Goal: Information Seeking & Learning: Find specific fact

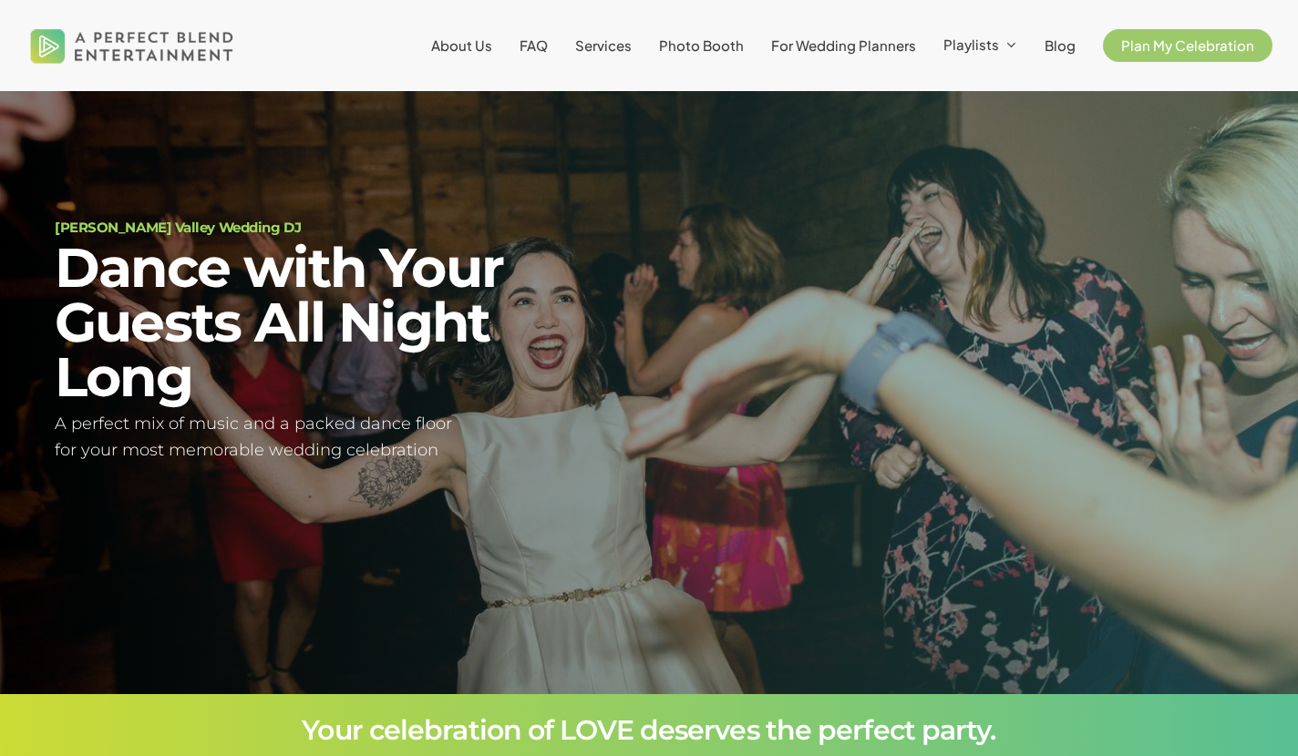
scroll to position [64, 0]
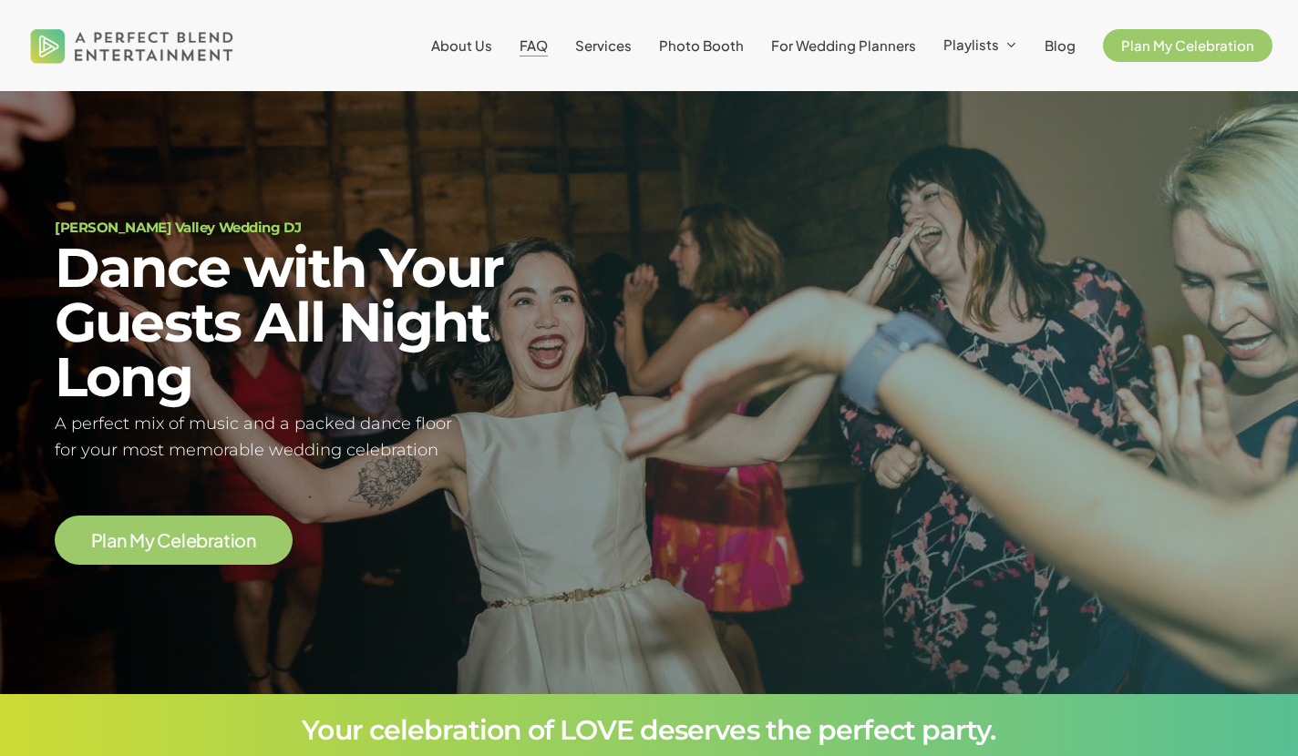
click at [542, 44] on span "FAQ" at bounding box center [533, 44] width 28 height 17
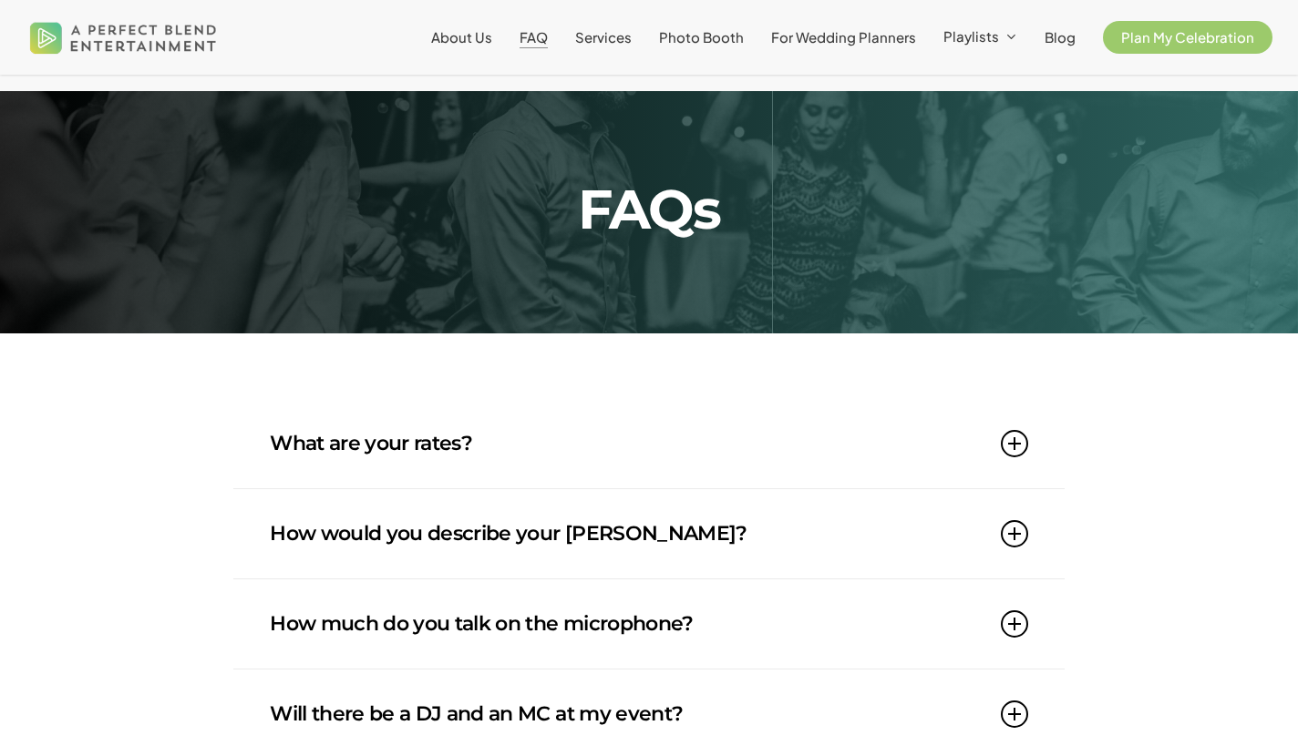
scroll to position [44, 0]
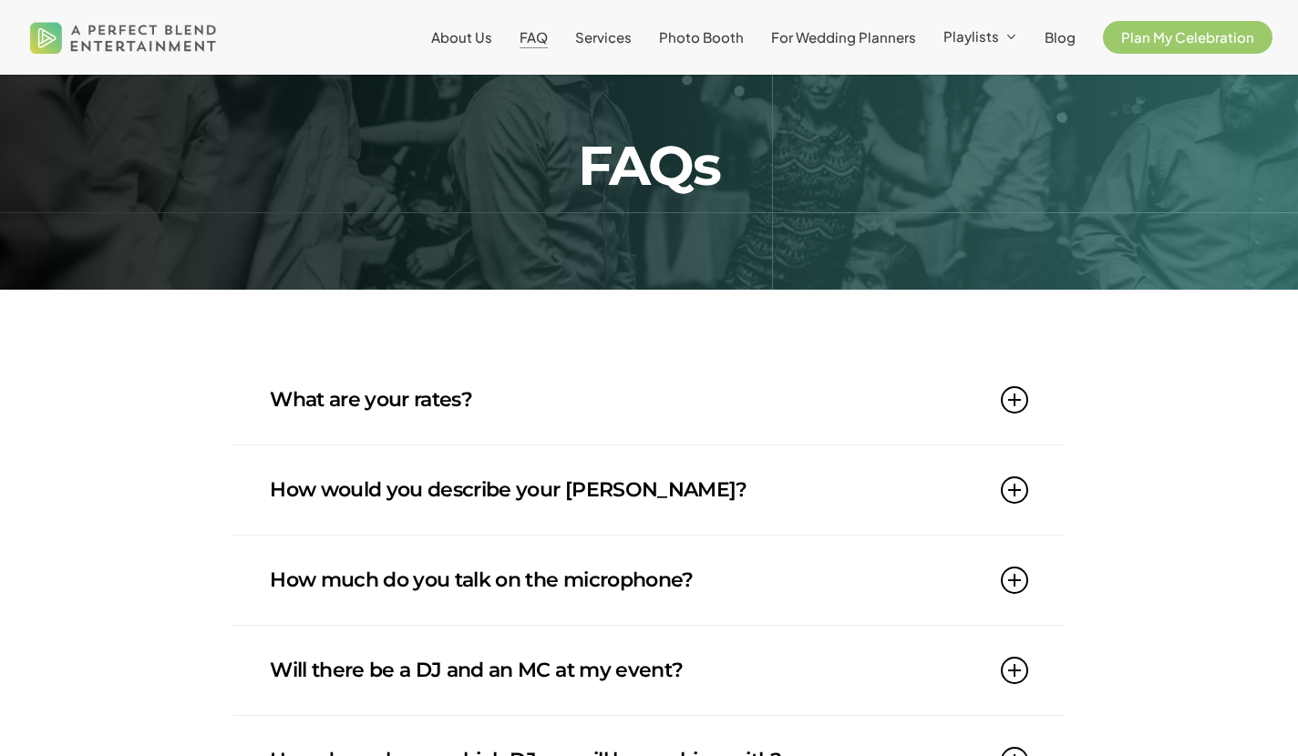
click at [1019, 396] on icon at bounding box center [1014, 399] width 27 height 27
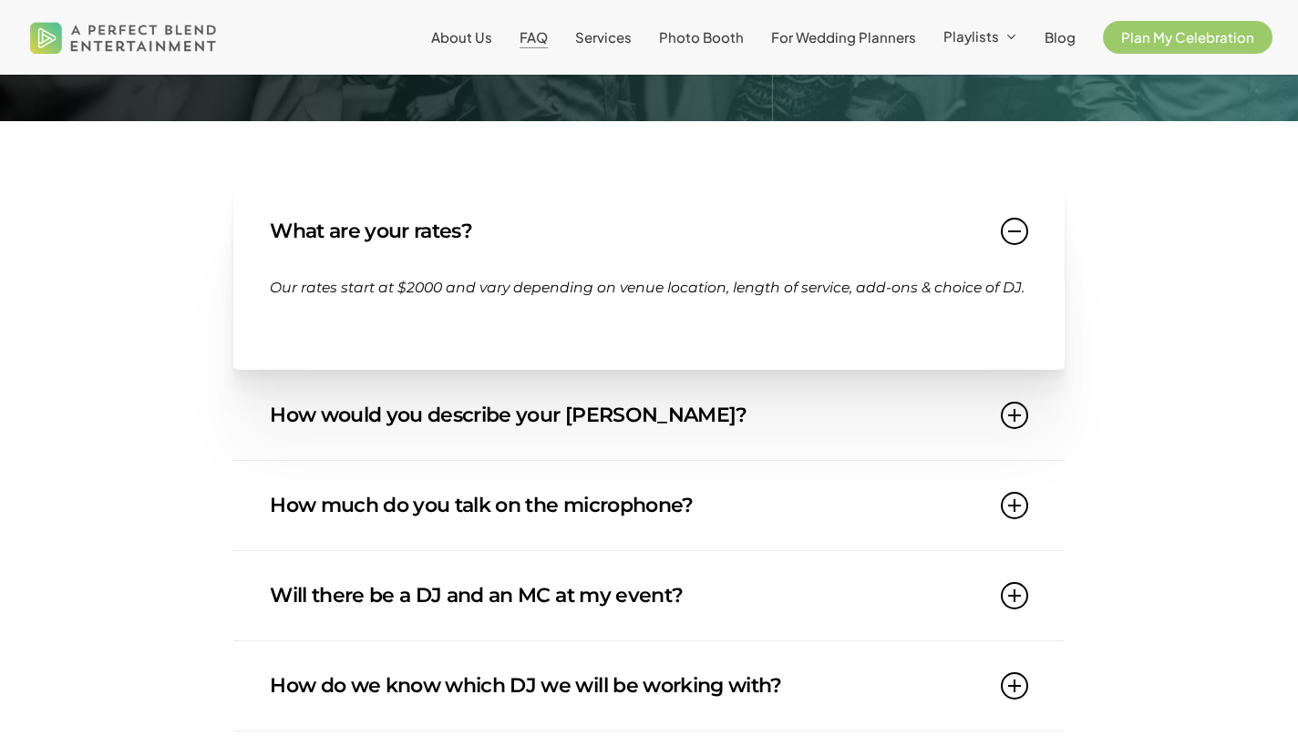
scroll to position [220, 0]
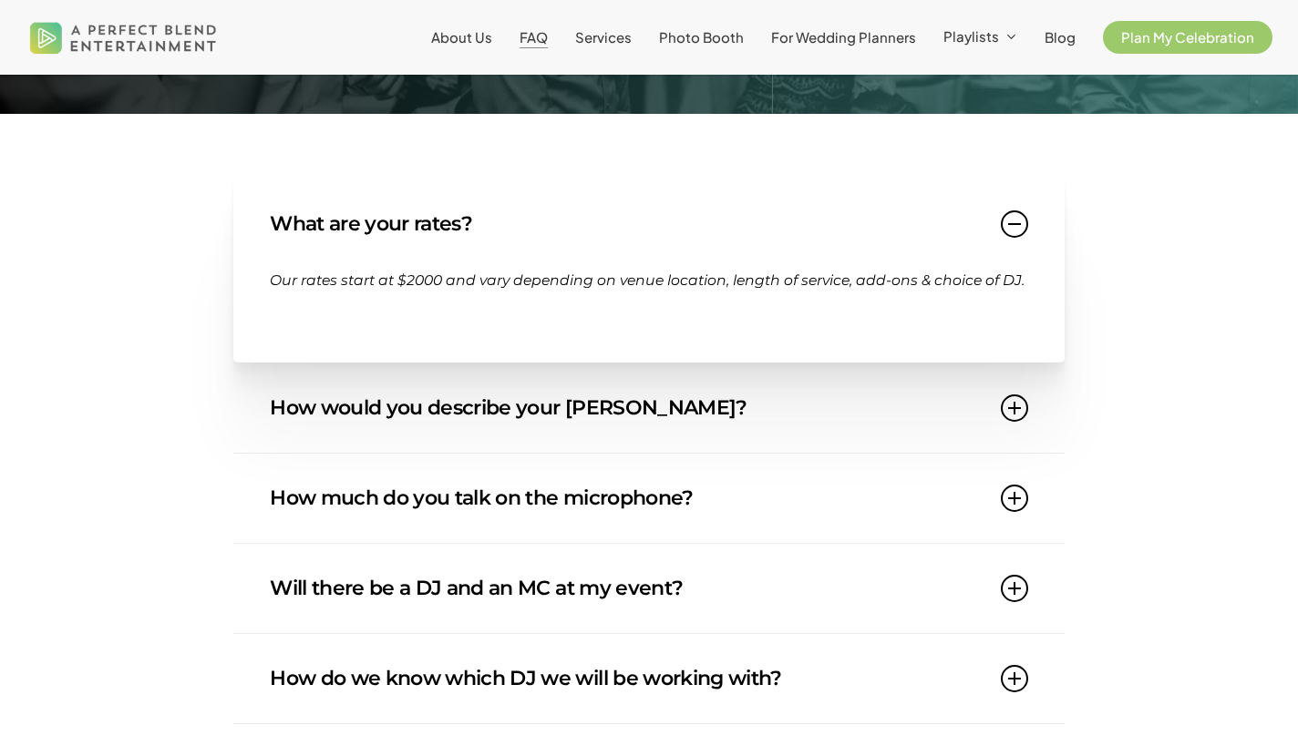
click at [1014, 406] on icon at bounding box center [1014, 408] width 27 height 27
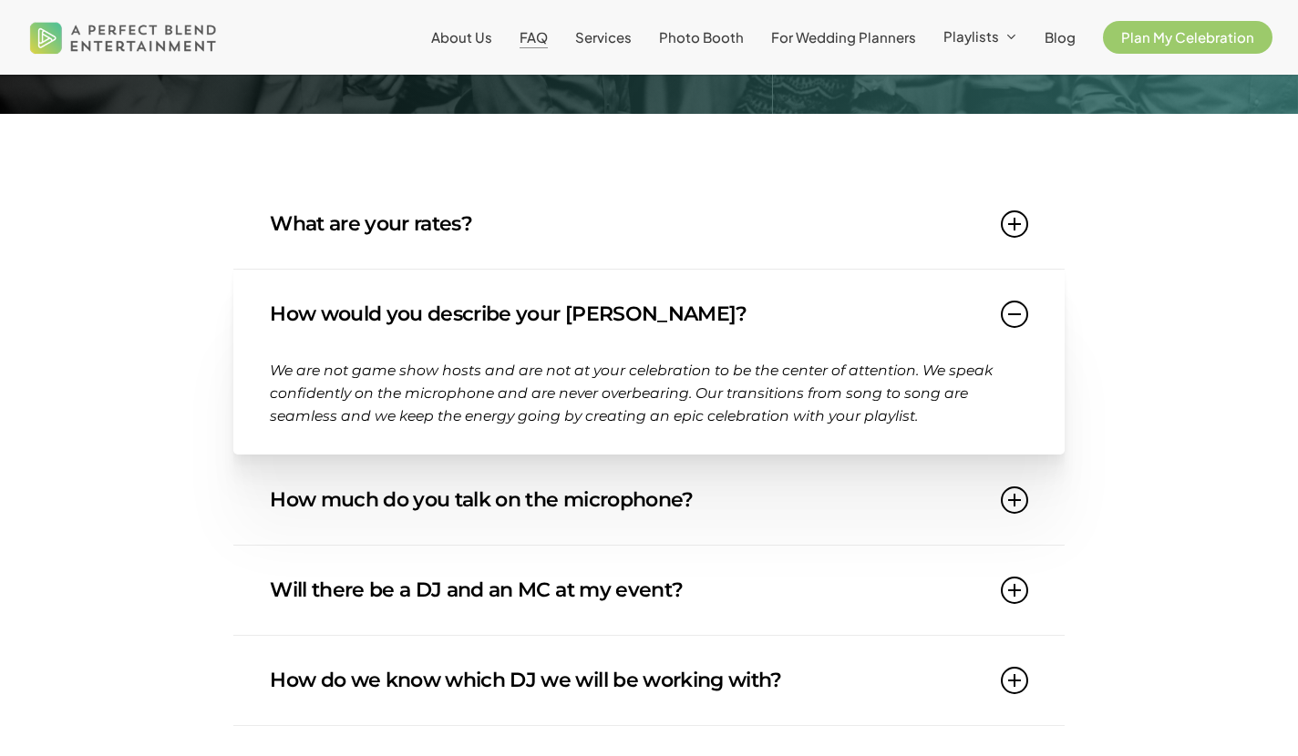
click at [1010, 501] on icon at bounding box center [1014, 500] width 27 height 27
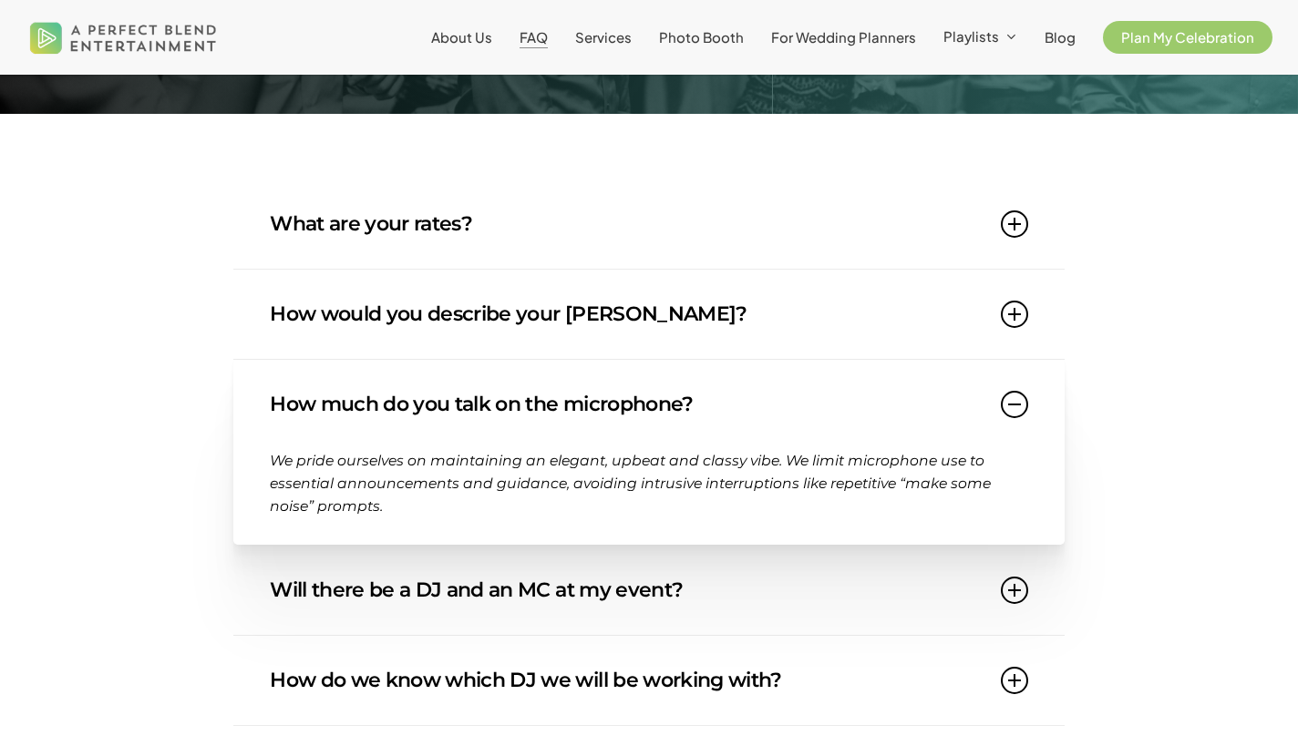
click at [1013, 324] on icon at bounding box center [1014, 314] width 27 height 27
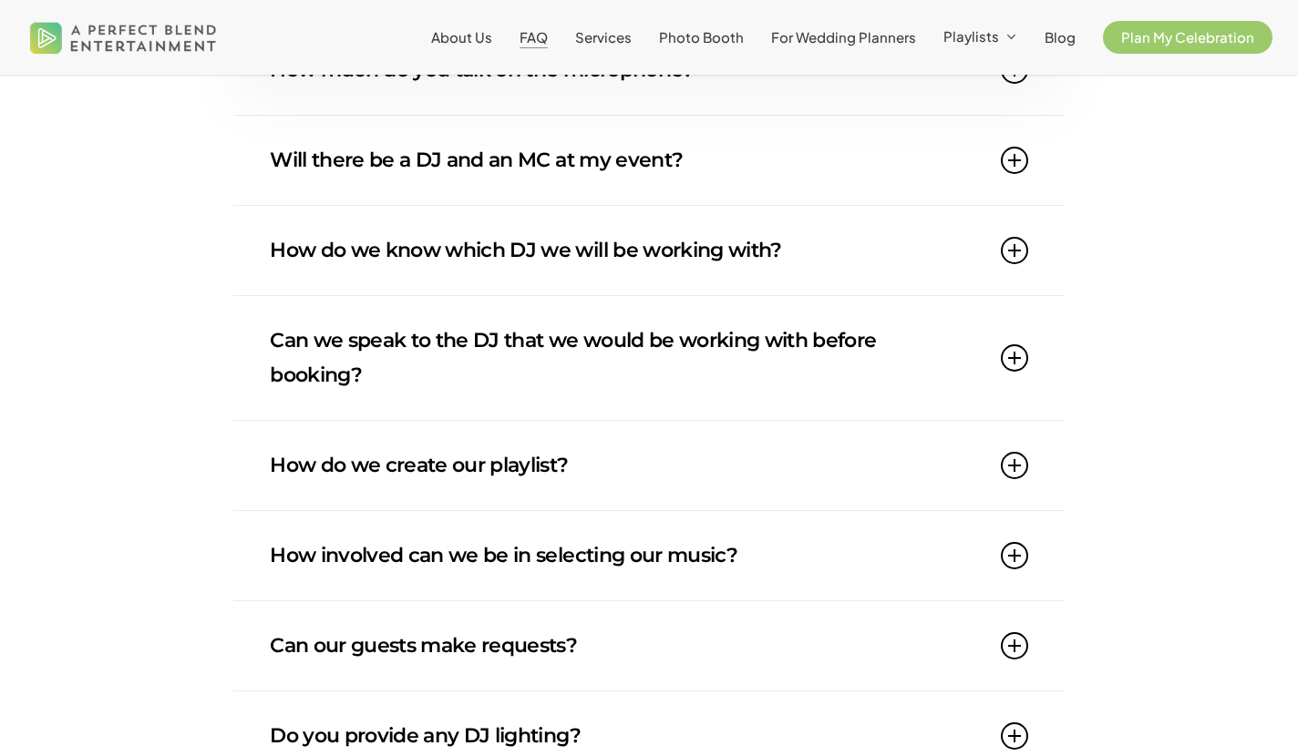
scroll to position [661, 0]
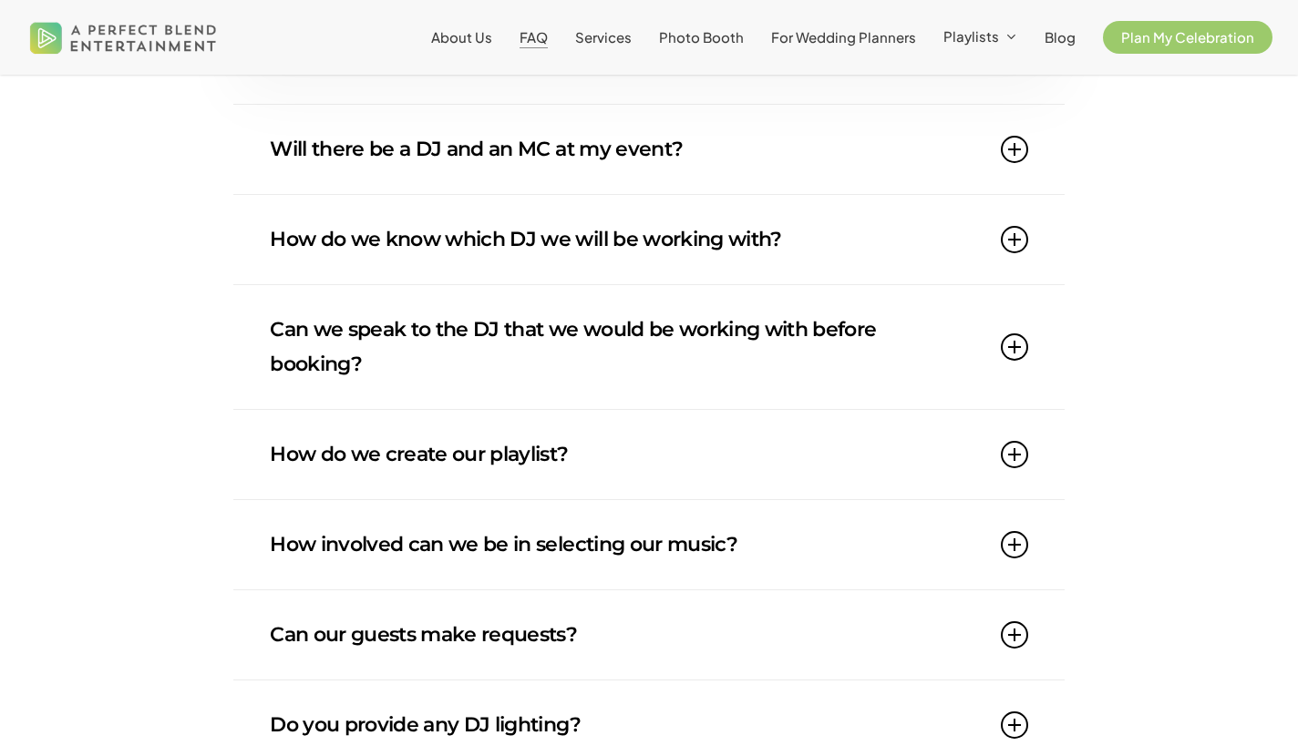
click at [489, 461] on link "How do we create our playlist?" at bounding box center [648, 454] width 757 height 89
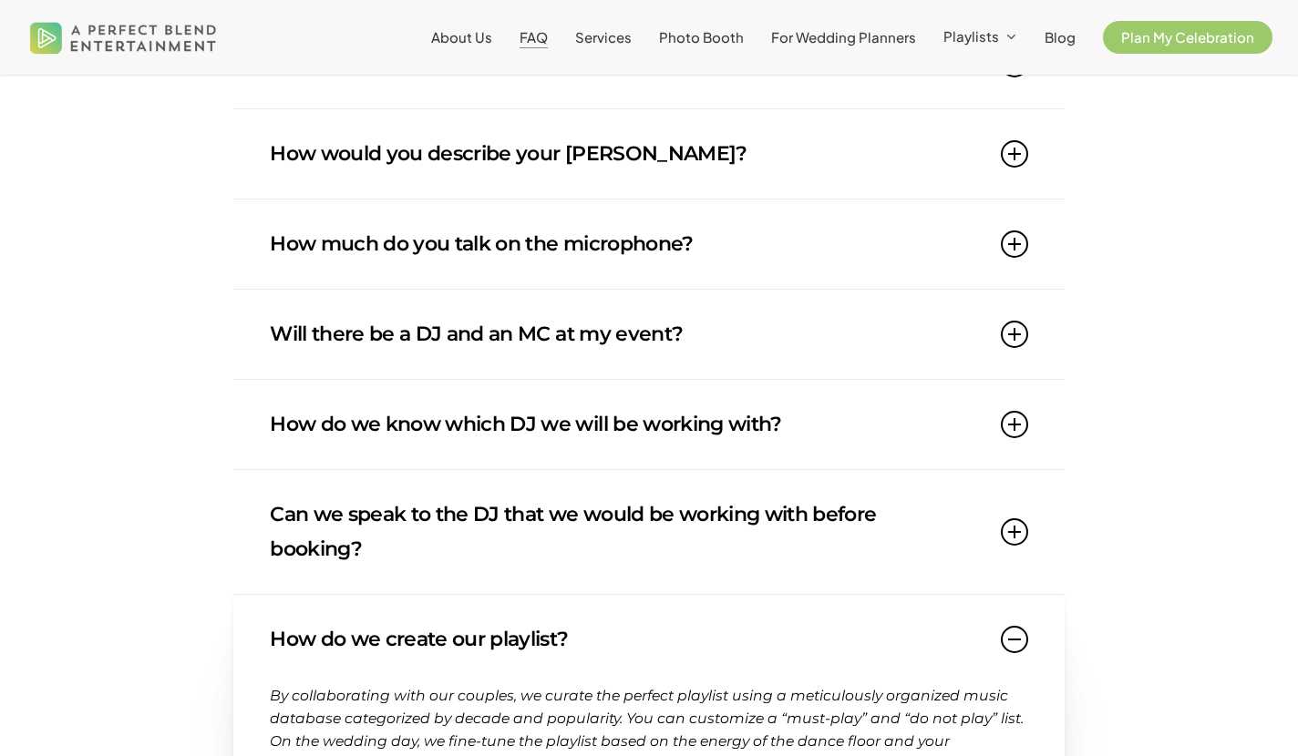
scroll to position [387, 0]
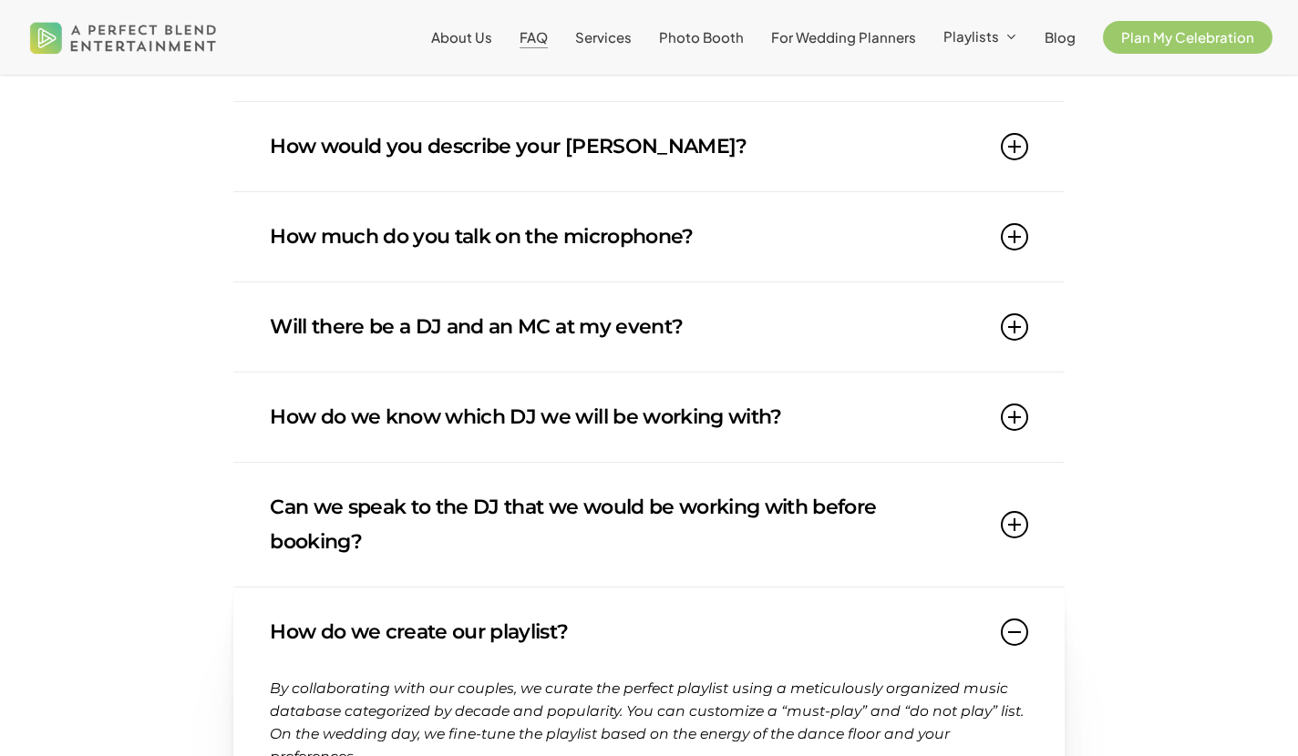
click at [520, 417] on link "How do we know which DJ we will be working with?" at bounding box center [648, 417] width 757 height 89
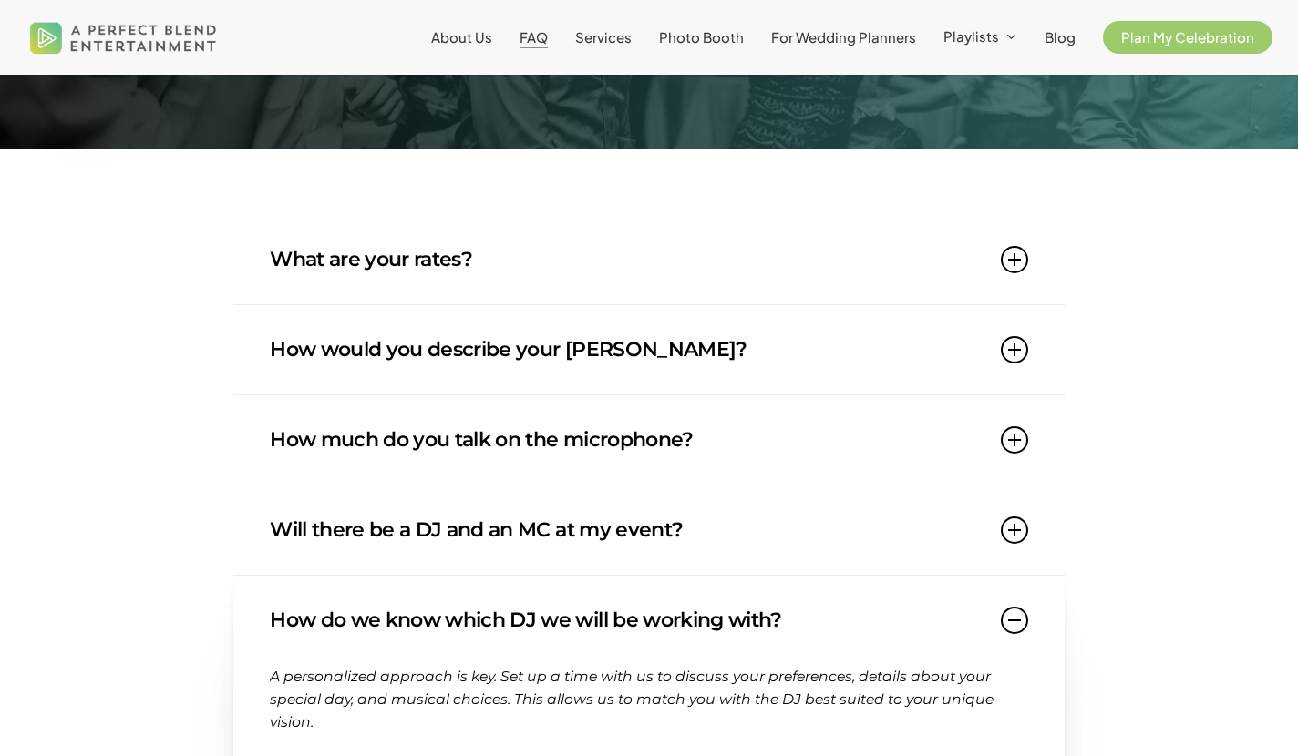
scroll to position [172, 0]
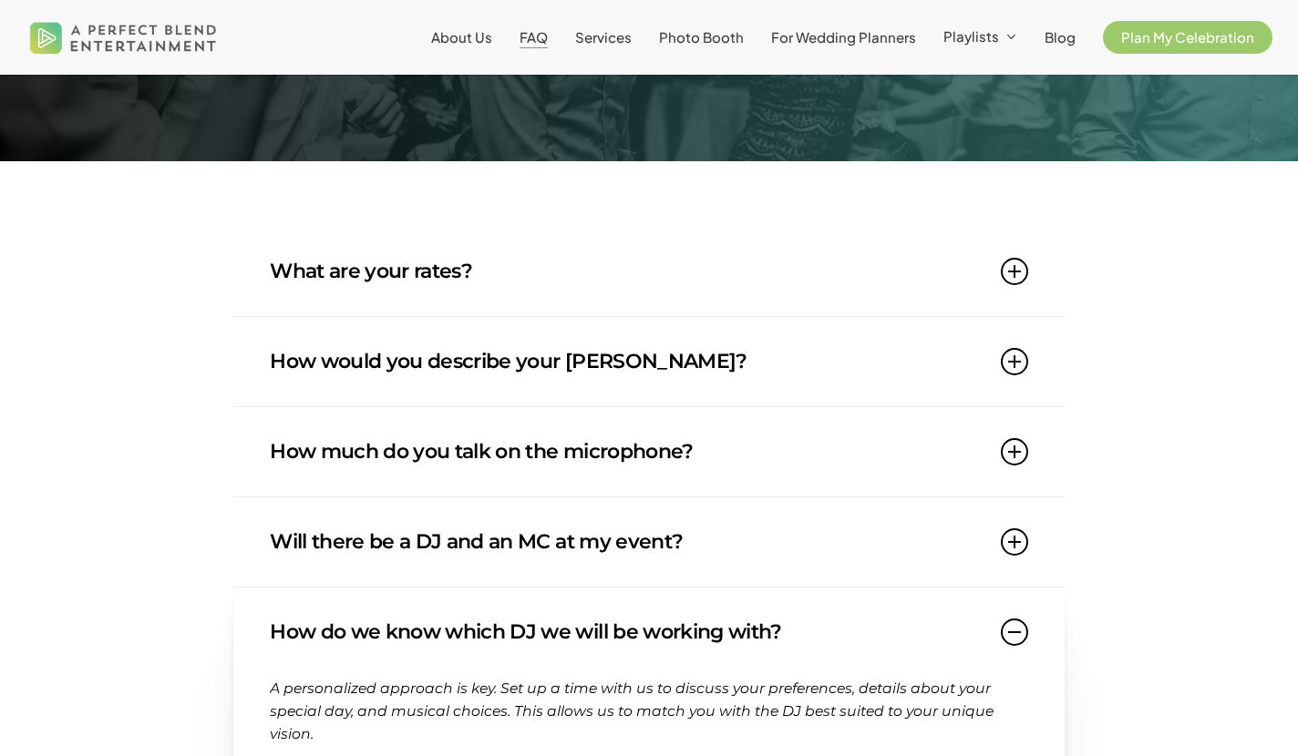
click at [528, 458] on link "How much do you talk on the microphone?" at bounding box center [648, 451] width 757 height 89
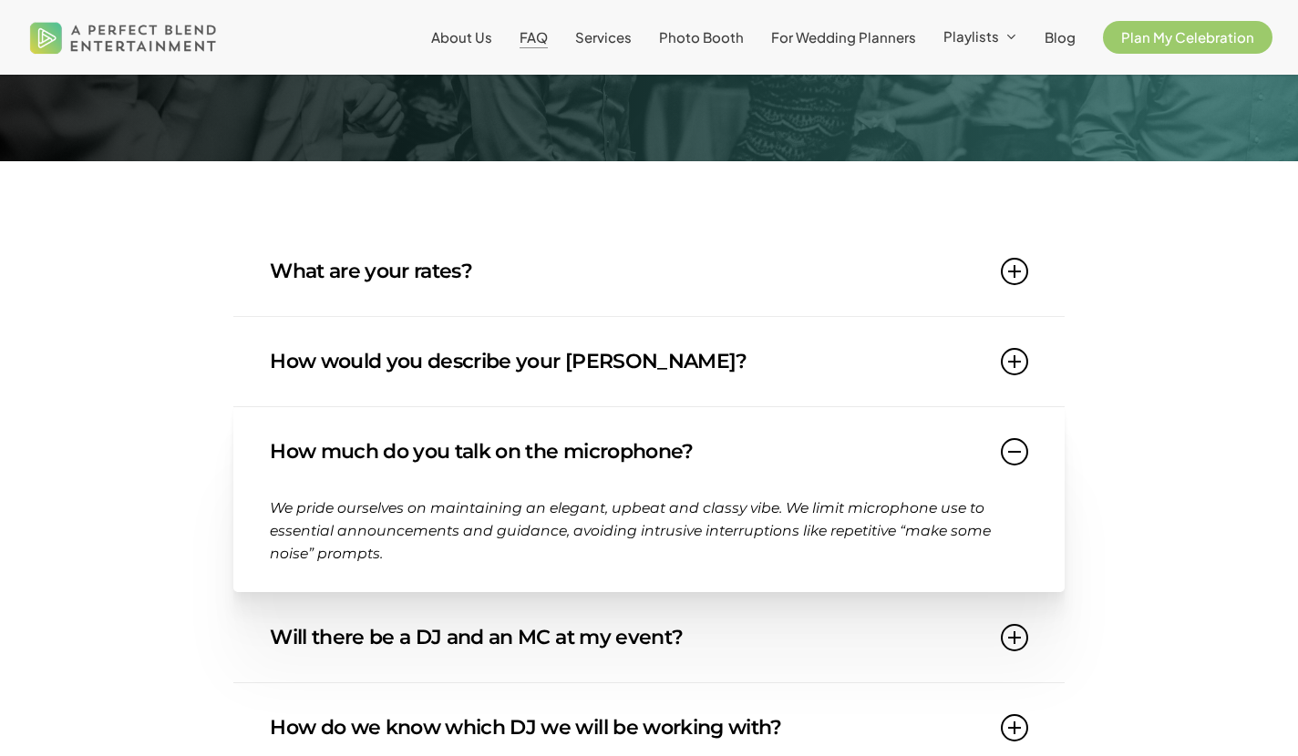
click at [506, 363] on link "How would you describe your DJ style?" at bounding box center [648, 361] width 757 height 89
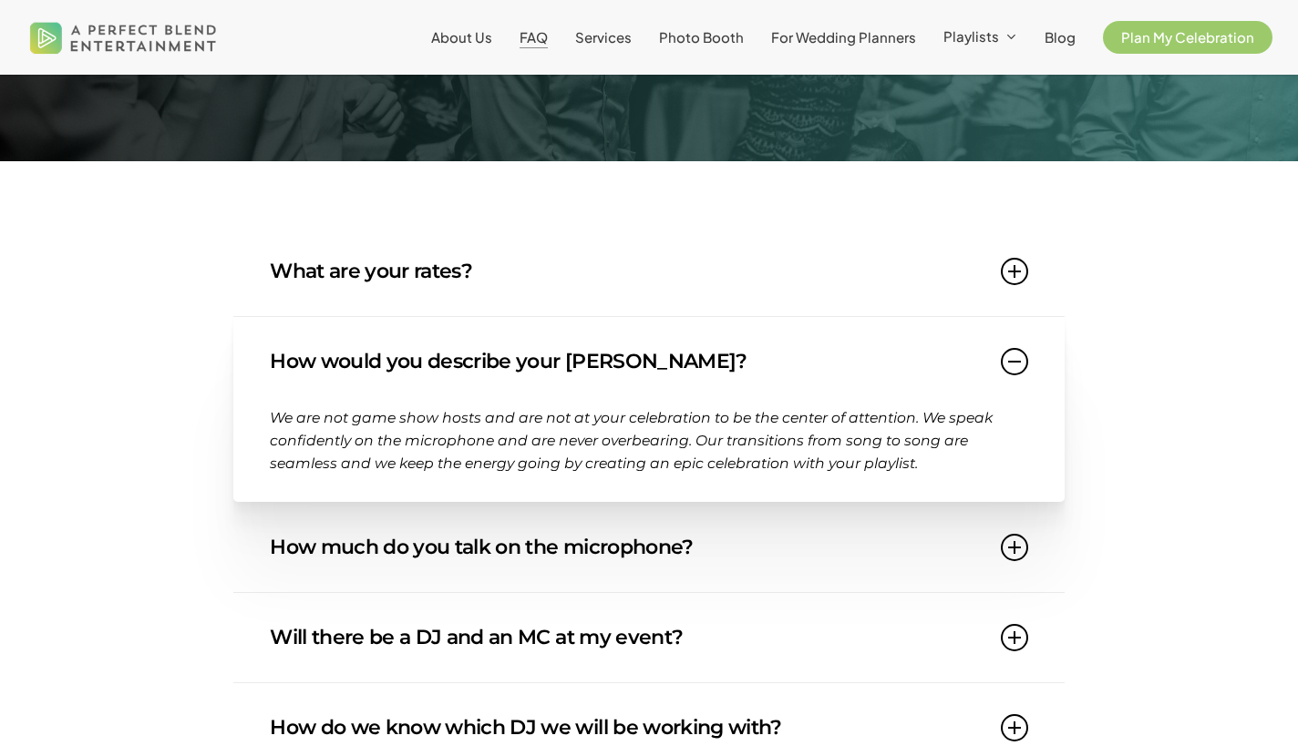
click at [506, 364] on link "How would you describe your DJ style?" at bounding box center [648, 361] width 757 height 89
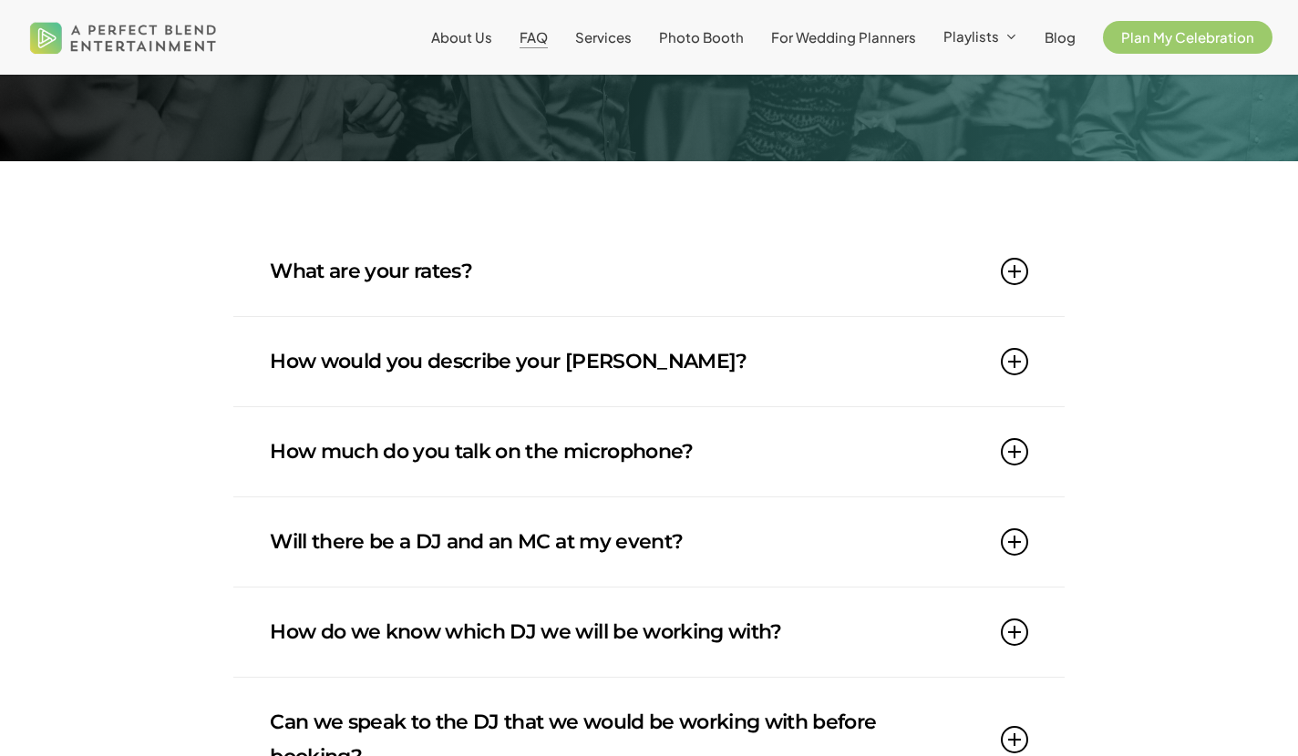
click at [866, 370] on link "How would you describe your DJ style?" at bounding box center [648, 361] width 757 height 89
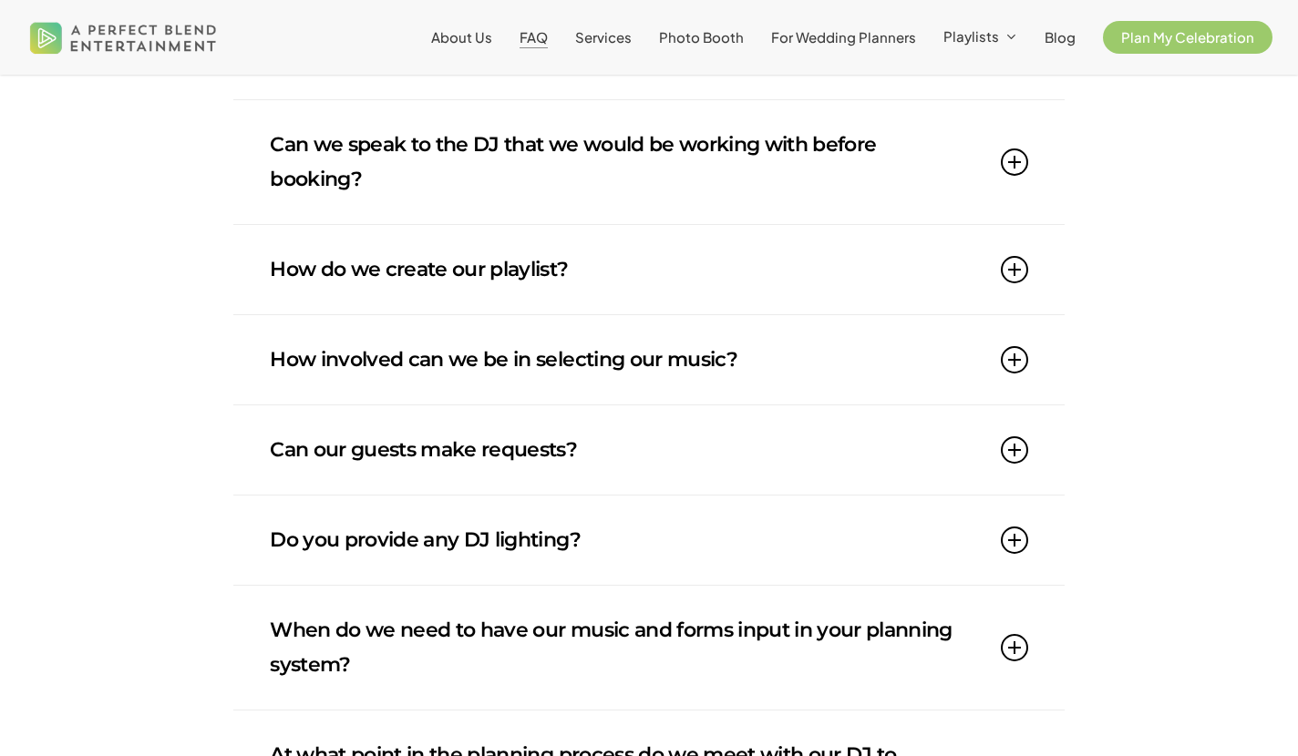
scroll to position [847, 0]
click at [800, 364] on link "How involved can we be in selecting our music?" at bounding box center [648, 358] width 757 height 89
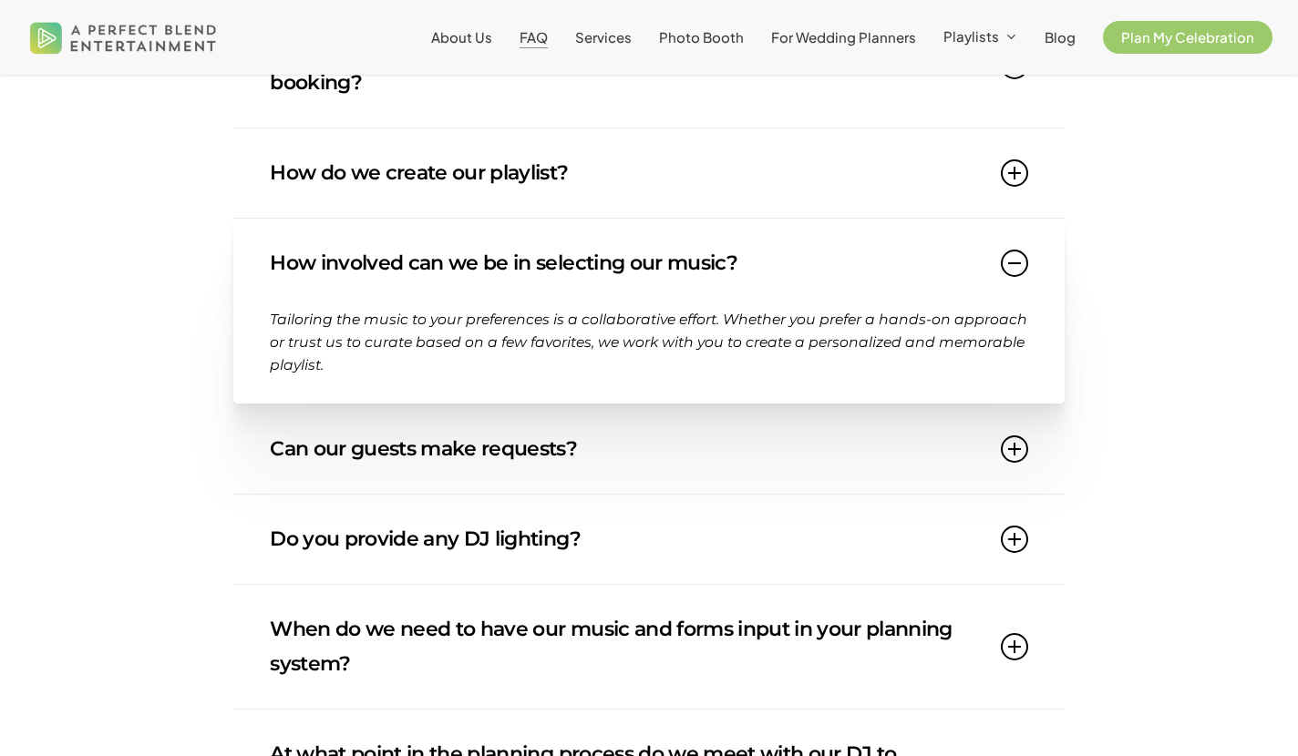
click at [1006, 265] on icon at bounding box center [1014, 263] width 27 height 27
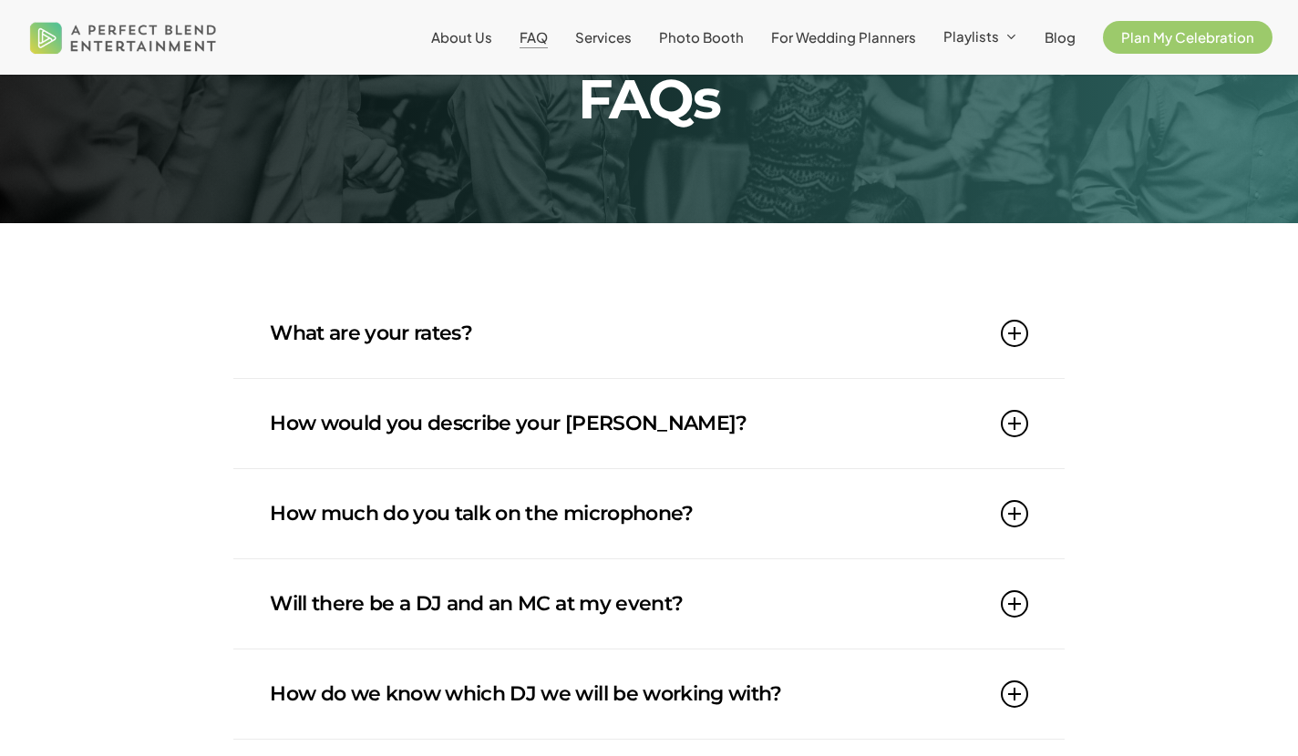
scroll to position [147, 0]
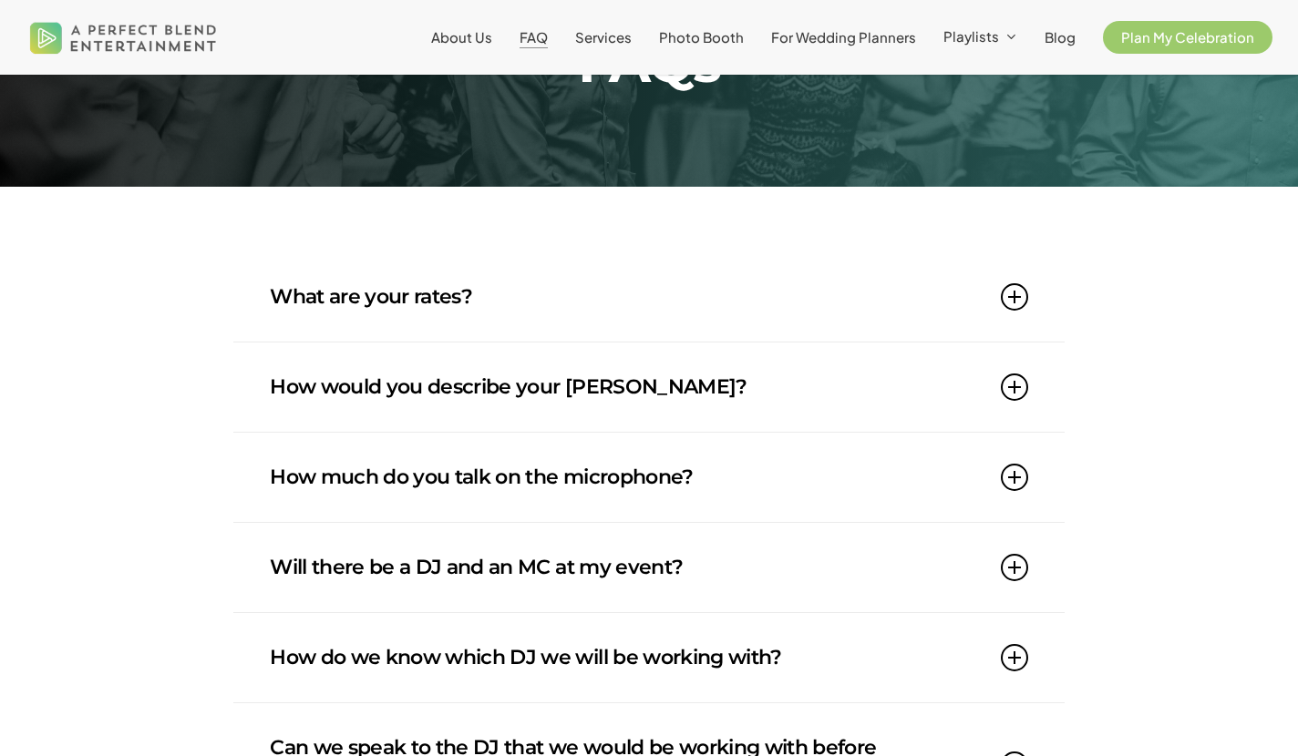
click at [415, 315] on link "What are your rates?" at bounding box center [648, 296] width 757 height 89
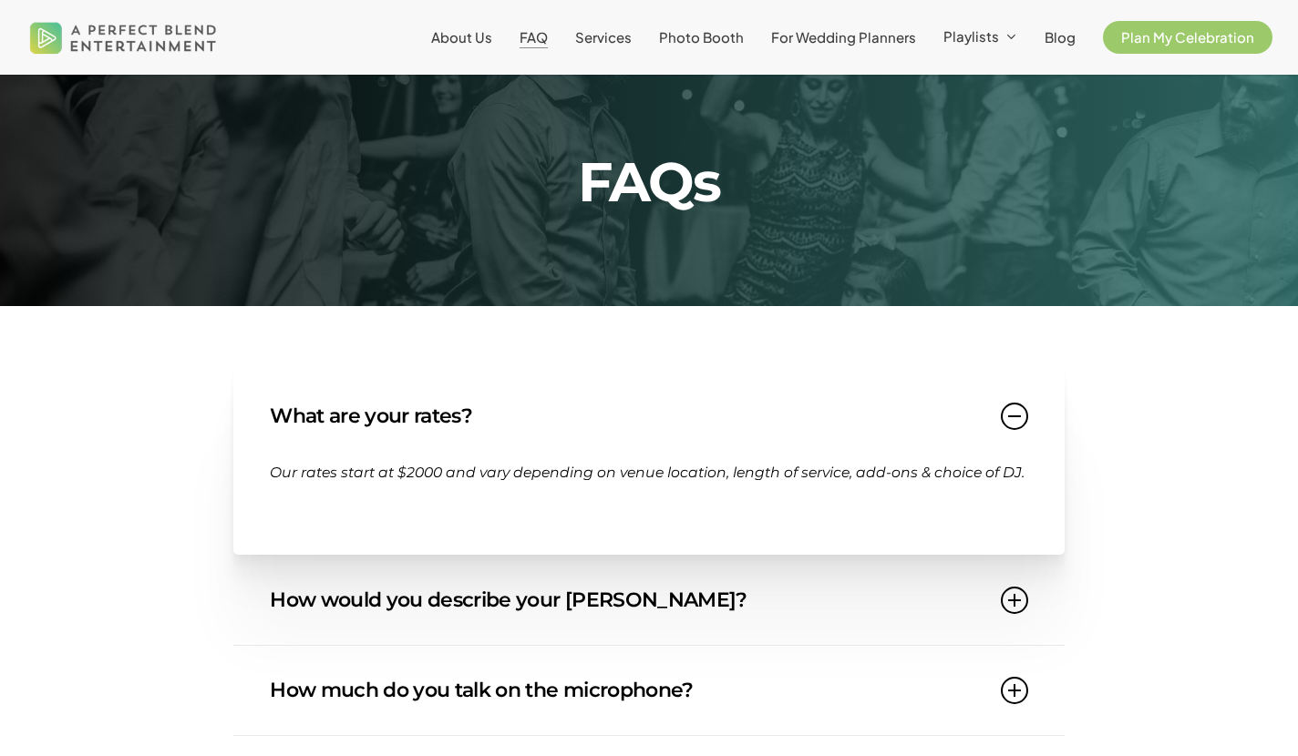
scroll to position [9, 0]
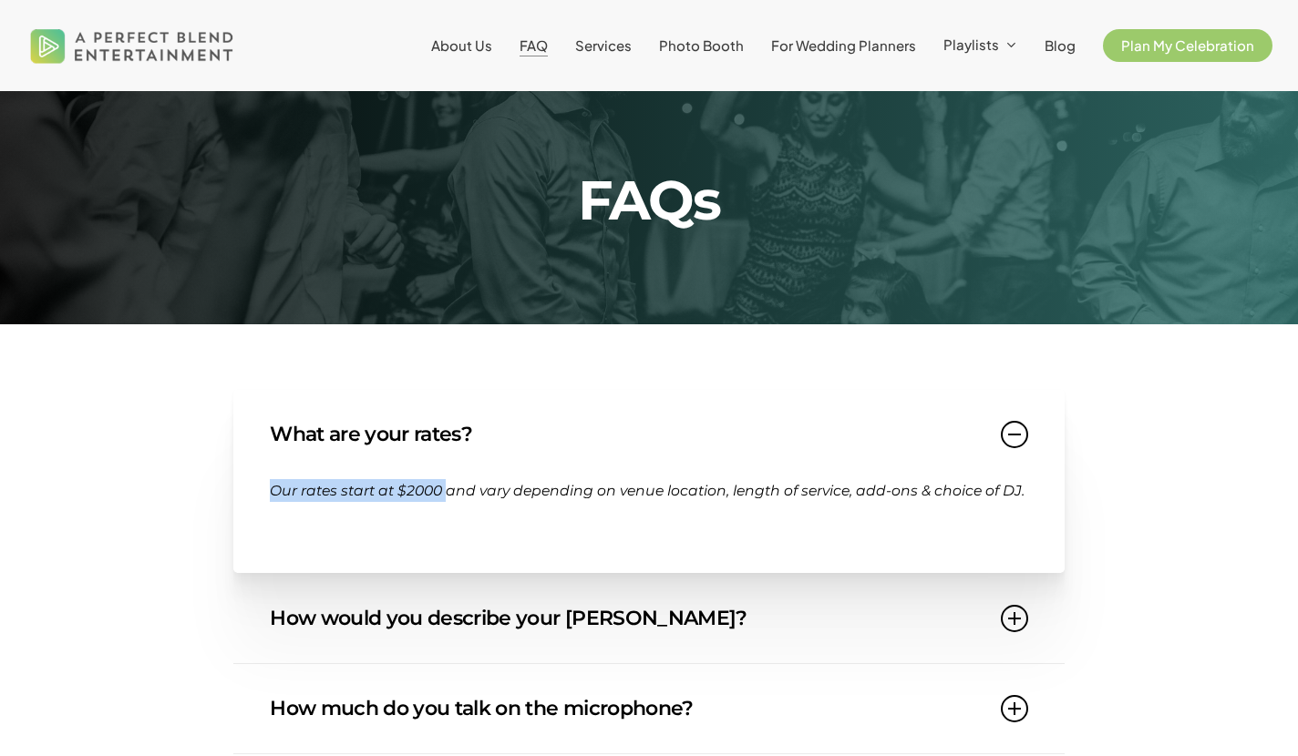
drag, startPoint x: 271, startPoint y: 492, endPoint x: 446, endPoint y: 489, distance: 175.0
click at [446, 489] on span "Our rates start at $2000 and vary depending on venue location, length of servic…" at bounding box center [647, 490] width 755 height 17
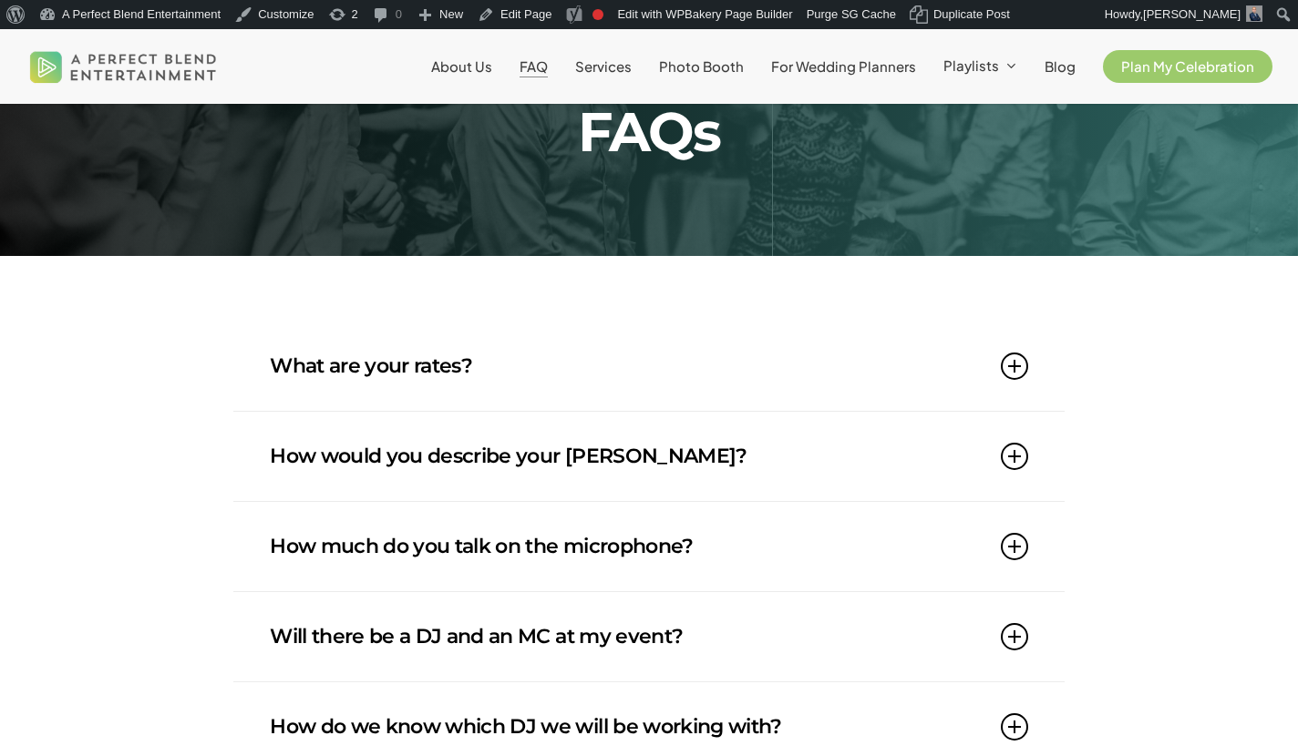
scroll to position [178, 0]
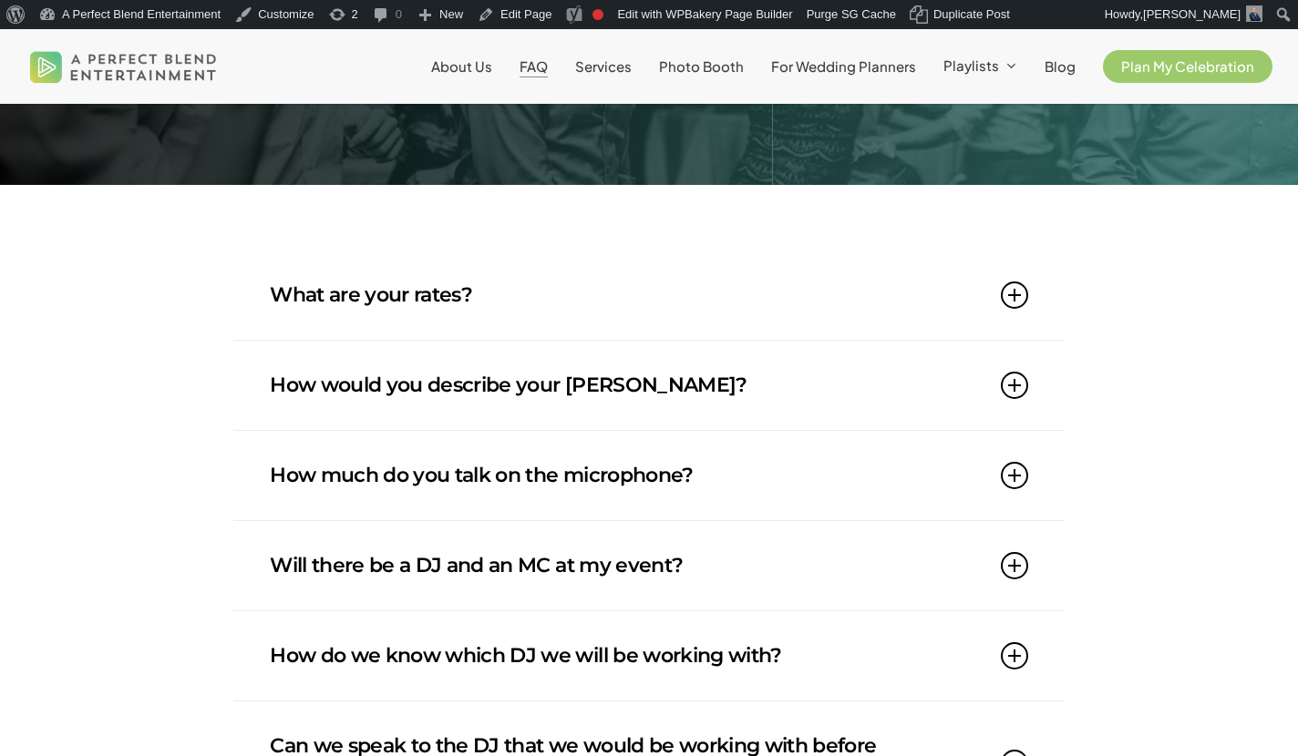
click at [709, 311] on link "What are your rates?" at bounding box center [648, 295] width 757 height 89
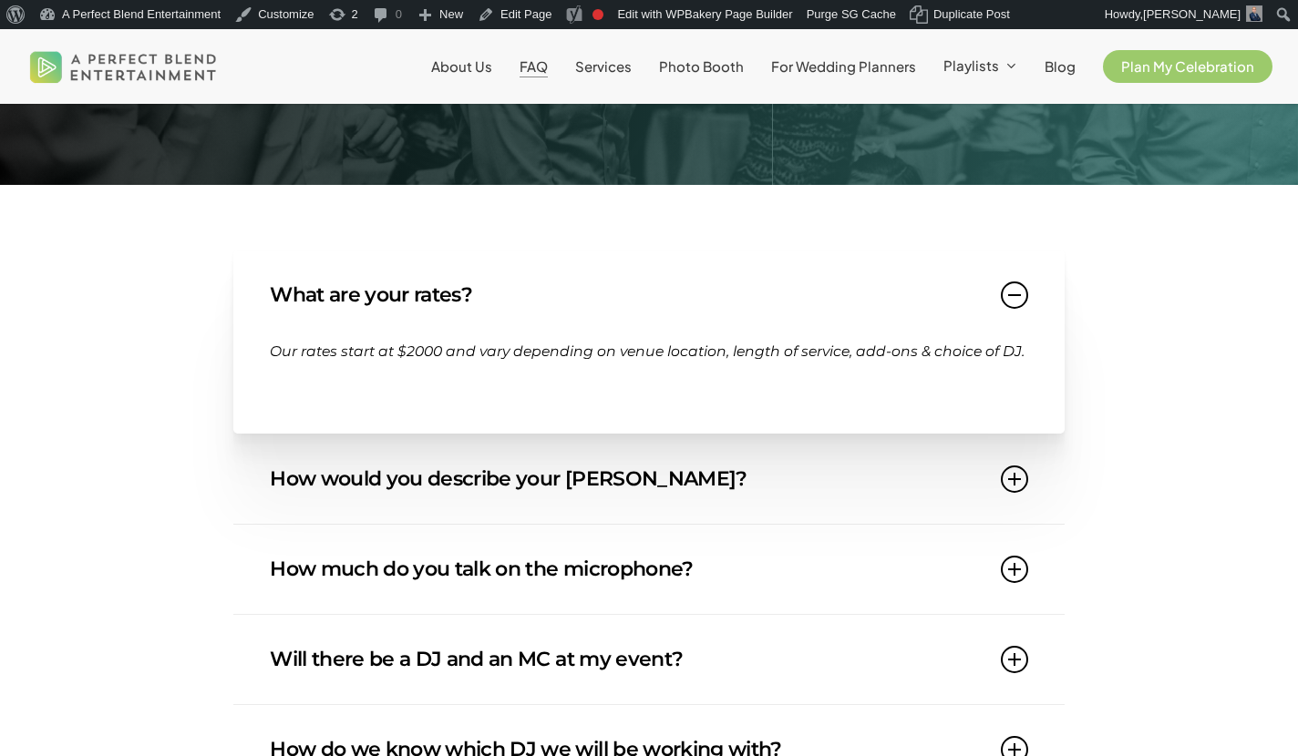
click at [709, 311] on link "What are your rates?" at bounding box center [648, 295] width 757 height 89
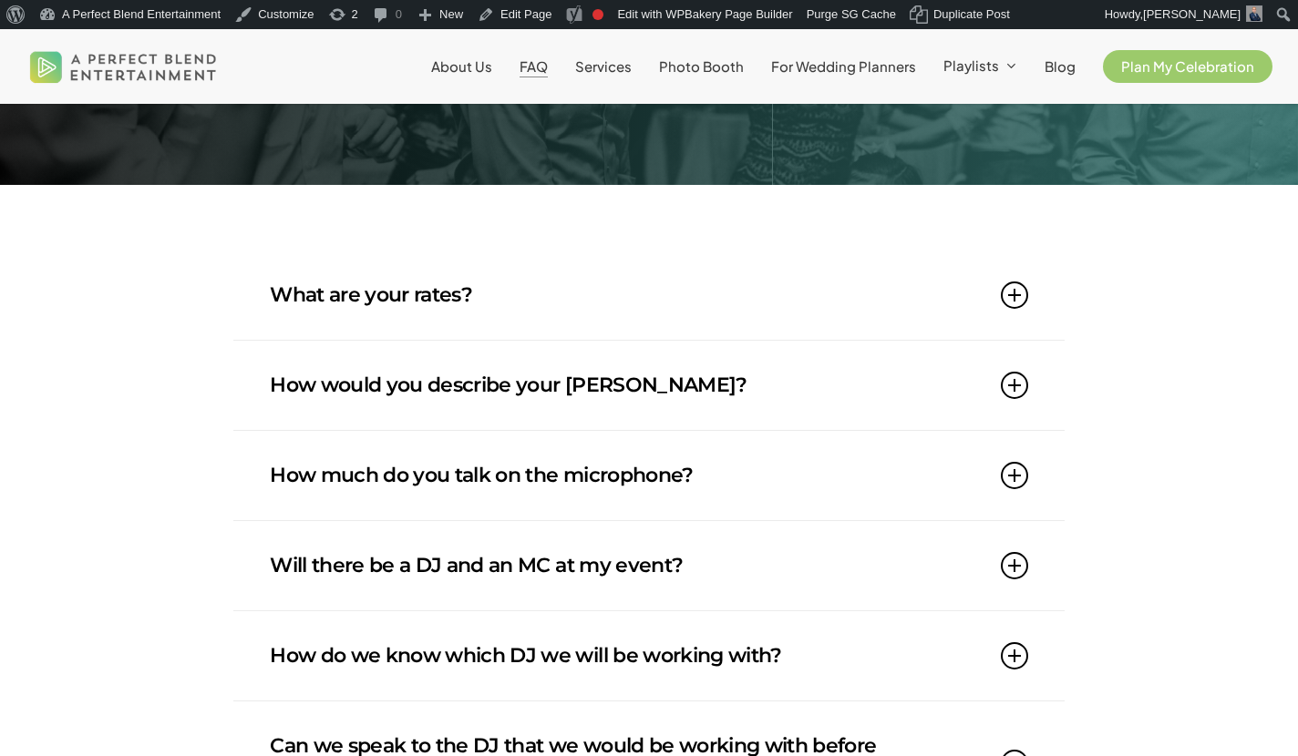
click at [606, 386] on link "How would you describe your DJ style?" at bounding box center [648, 385] width 757 height 89
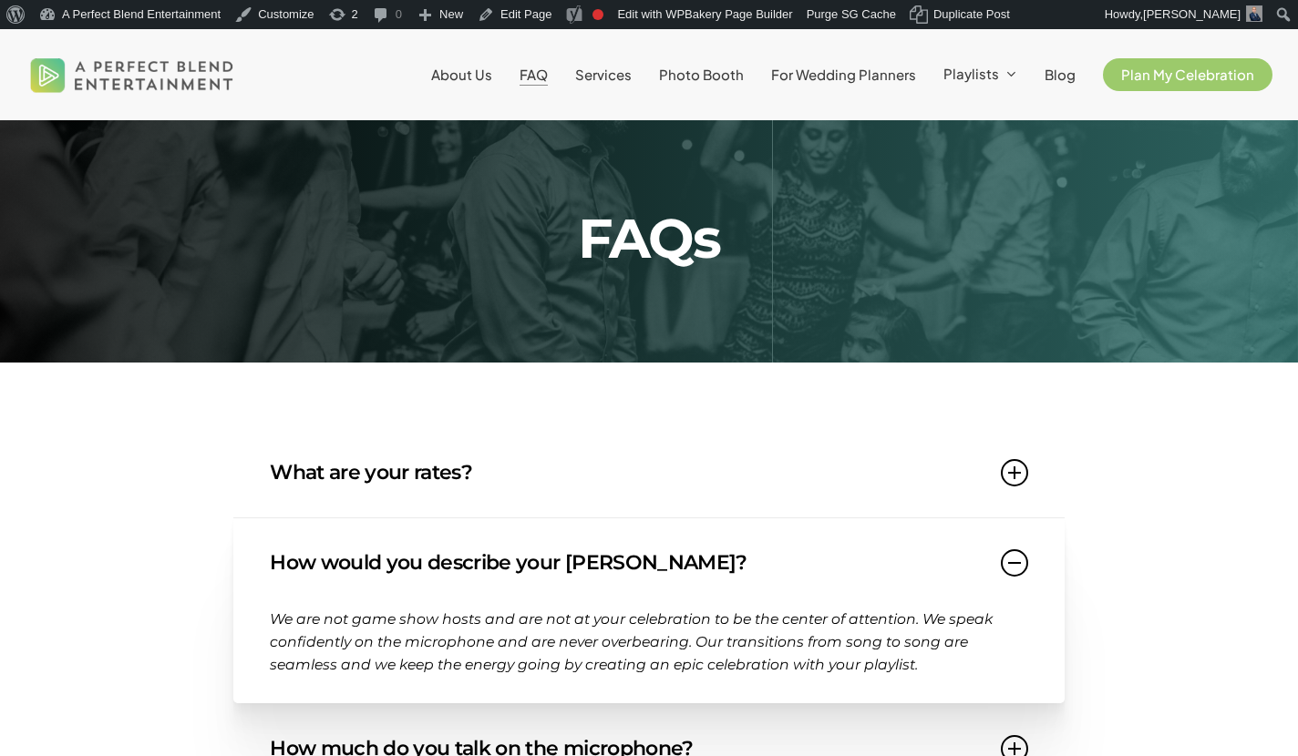
scroll to position [0, 0]
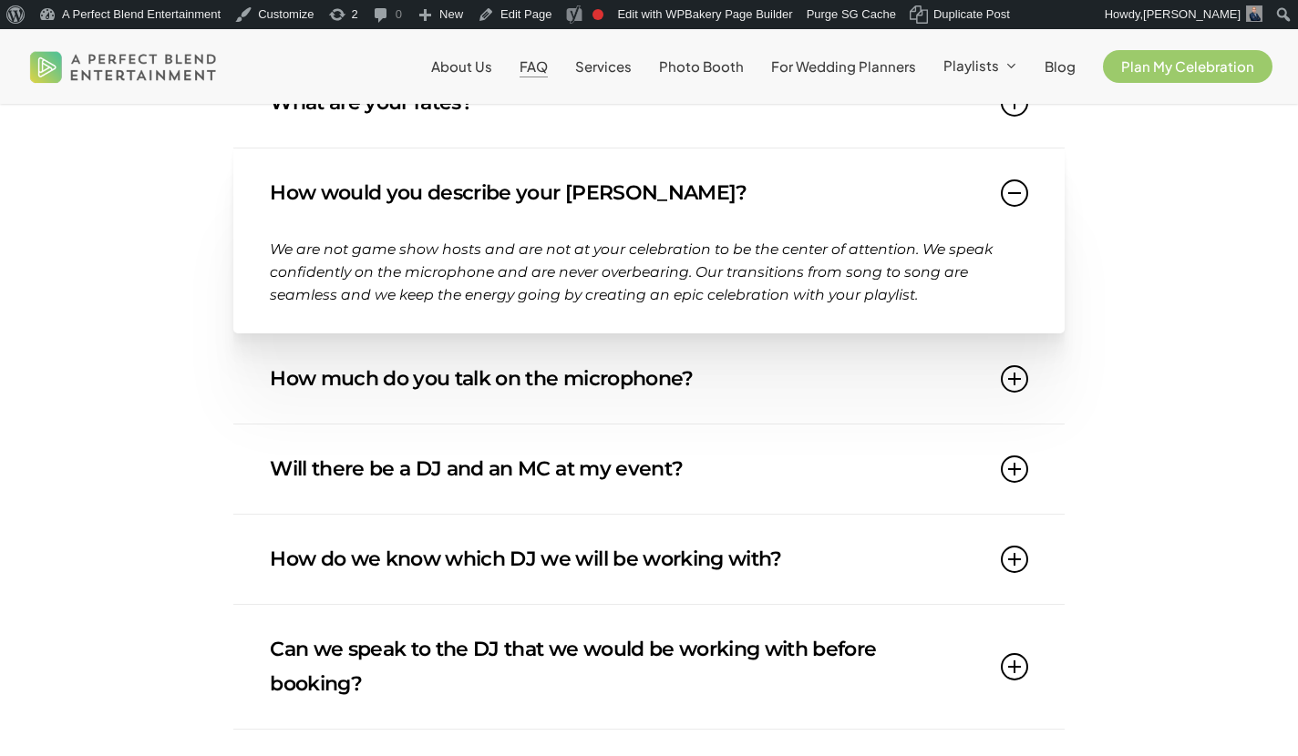
scroll to position [371, 0]
